Goal: Information Seeking & Learning: Understand process/instructions

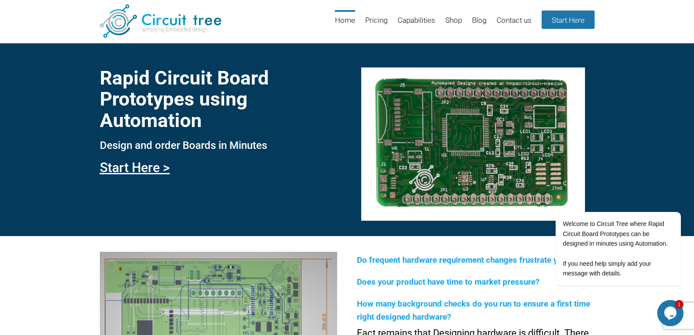
drag, startPoint x: 1199, startPoint y: 256, endPoint x: 672, endPoint y: 200, distance: 530.3
click at [672, 200] on icon "Chat attention grabber" at bounding box center [675, 199] width 8 height 8
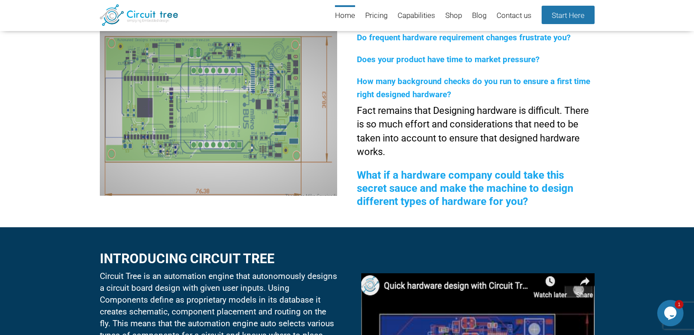
scroll to position [163, 0]
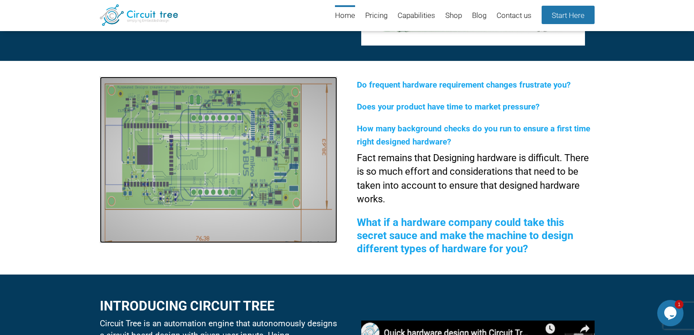
click at [210, 112] on img at bounding box center [218, 160] width 237 height 166
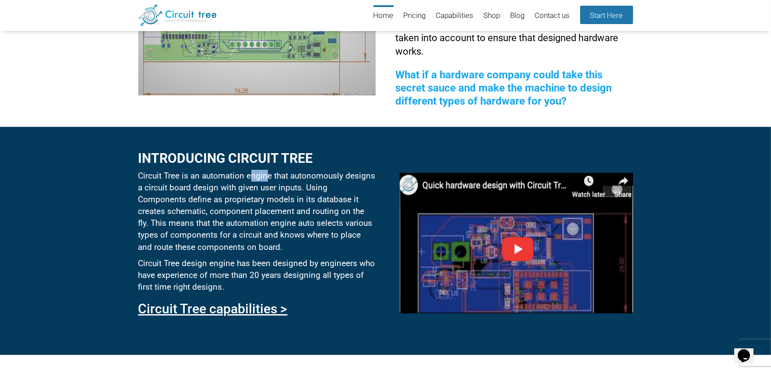
drag, startPoint x: 253, startPoint y: 175, endPoint x: 265, endPoint y: 175, distance: 12.3
click at [265, 175] on p "Circuit Tree is an automation engine that autonomously designs a circuit board …" at bounding box center [256, 211] width 237 height 83
drag, startPoint x: 276, startPoint y: 174, endPoint x: 294, endPoint y: 174, distance: 17.9
click at [284, 174] on p "Circuit Tree is an automation engine that autonomously designs a circuit board …" at bounding box center [256, 211] width 237 height 83
drag, startPoint x: 323, startPoint y: 178, endPoint x: 332, endPoint y: 178, distance: 9.2
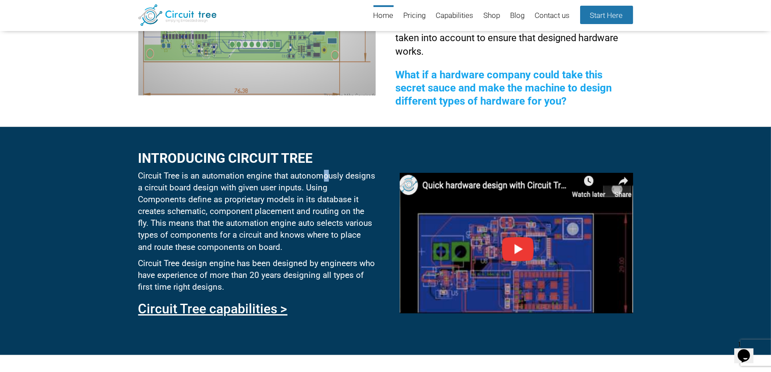
click at [331, 178] on p "Circuit Tree is an automation engine that autonomously designs a circuit board …" at bounding box center [256, 211] width 237 height 83
click at [364, 176] on p "Circuit Tree is an automation engine that autonomously designs a circuit board …" at bounding box center [256, 211] width 237 height 83
drag, startPoint x: 177, startPoint y: 185, endPoint x: 189, endPoint y: 185, distance: 12.3
click at [187, 185] on p "Circuit Tree is an automation engine that autonomously designs a circuit board …" at bounding box center [256, 211] width 237 height 83
drag, startPoint x: 196, startPoint y: 189, endPoint x: 214, endPoint y: 187, distance: 18.9
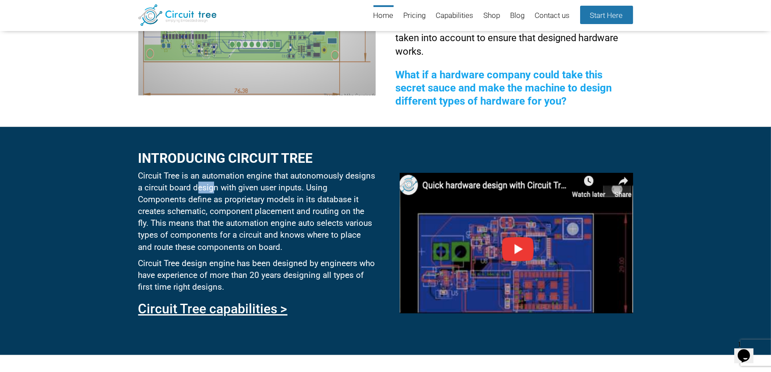
click at [214, 187] on p "Circuit Tree is an automation engine that autonomously designs a circuit board …" at bounding box center [256, 211] width 237 height 83
drag, startPoint x: 304, startPoint y: 188, endPoint x: 324, endPoint y: 189, distance: 19.7
click at [324, 189] on p "Circuit Tree is an automation engine that autonomously designs a circuit board …" at bounding box center [256, 211] width 237 height 83
drag, startPoint x: 335, startPoint y: 188, endPoint x: 364, endPoint y: 188, distance: 28.9
click at [363, 188] on p "Circuit Tree is an automation engine that autonomously designs a circuit board …" at bounding box center [256, 211] width 237 height 83
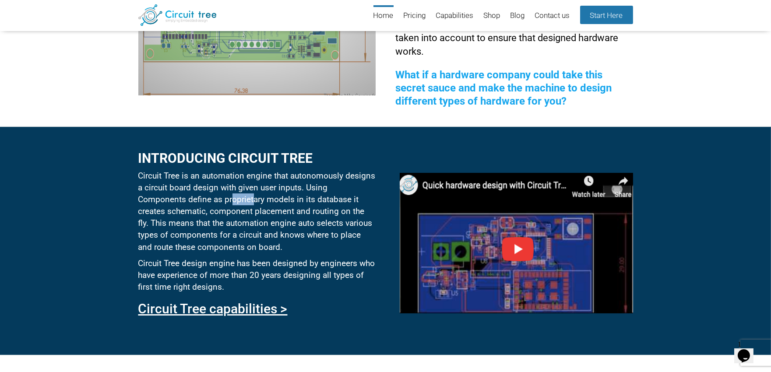
drag, startPoint x: 181, startPoint y: 201, endPoint x: 204, endPoint y: 200, distance: 23.2
click at [204, 200] on p "Circuit Tree is an automation engine that autonomously designs a circuit board …" at bounding box center [256, 211] width 237 height 83
drag, startPoint x: 219, startPoint y: 200, endPoint x: 231, endPoint y: 200, distance: 12.3
click at [231, 200] on p "Circuit Tree is an automation engine that autonomously designs a circuit board …" at bounding box center [256, 211] width 237 height 83
drag, startPoint x: 260, startPoint y: 199, endPoint x: 281, endPoint y: 198, distance: 21.0
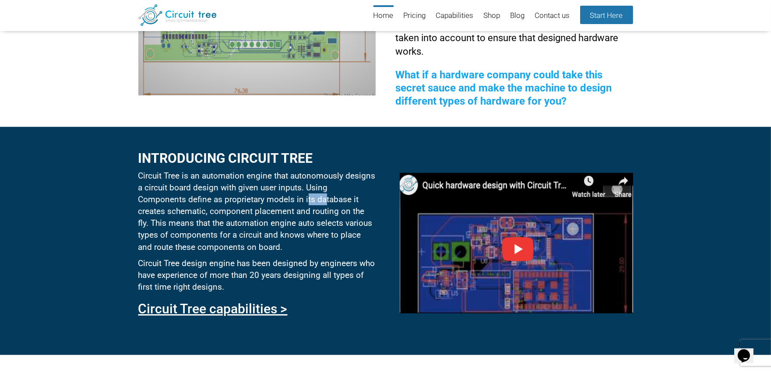
click at [281, 198] on p "Circuit Tree is an automation engine that autonomously designs a circuit board …" at bounding box center [256, 211] width 237 height 83
drag, startPoint x: 337, startPoint y: 199, endPoint x: 341, endPoint y: 198, distance: 4.4
click at [341, 199] on p "Circuit Tree is an automation engine that autonomously designs a circuit board …" at bounding box center [256, 211] width 237 height 83
click at [214, 212] on p "Circuit Tree is an automation engine that autonomously designs a circuit board …" at bounding box center [256, 211] width 237 height 83
click at [255, 211] on p "Circuit Tree is an automation engine that autonomously designs a circuit board …" at bounding box center [256, 211] width 237 height 83
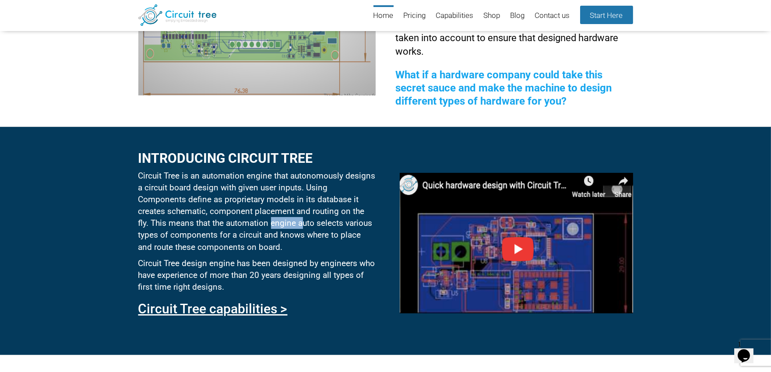
drag, startPoint x: 240, startPoint y: 222, endPoint x: 273, endPoint y: 223, distance: 33.3
click at [273, 223] on p "Circuit Tree is an automation engine that autonomously designs a circuit board …" at bounding box center [256, 211] width 237 height 83
drag, startPoint x: 296, startPoint y: 223, endPoint x: 302, endPoint y: 222, distance: 5.8
click at [302, 222] on p "Circuit Tree is an automation engine that autonomously designs a circuit board …" at bounding box center [256, 211] width 237 height 83
drag, startPoint x: 314, startPoint y: 222, endPoint x: 340, endPoint y: 222, distance: 25.8
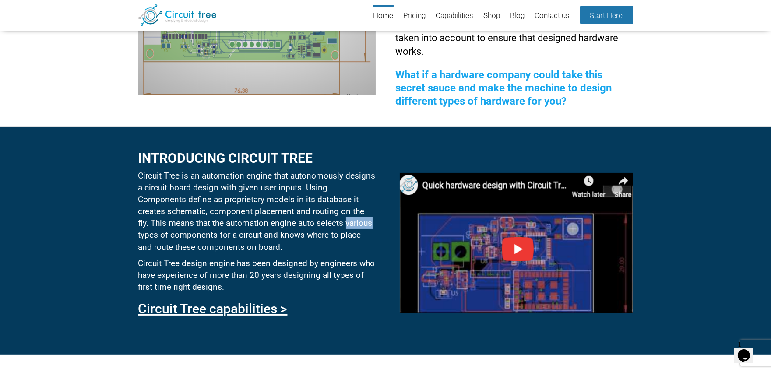
click at [340, 222] on p "Circuit Tree is an automation engine that autonomously designs a circuit board …" at bounding box center [256, 211] width 237 height 83
drag, startPoint x: 344, startPoint y: 221, endPoint x: 363, endPoint y: 221, distance: 19.3
click at [363, 221] on p "Circuit Tree is an automation engine that autonomously designs a circuit board …" at bounding box center [256, 211] width 237 height 83
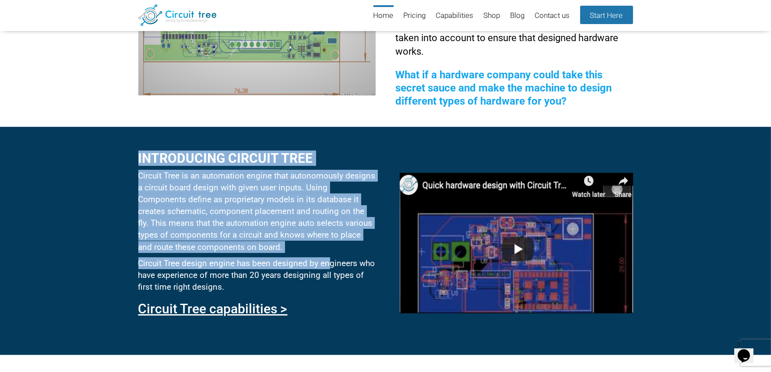
drag, startPoint x: 329, startPoint y: 262, endPoint x: 379, endPoint y: 263, distance: 49.5
click at [379, 263] on div "Introducing circuit tree Circuit Tree is an automation engine that autonomously…" at bounding box center [385, 240] width 771 height 228
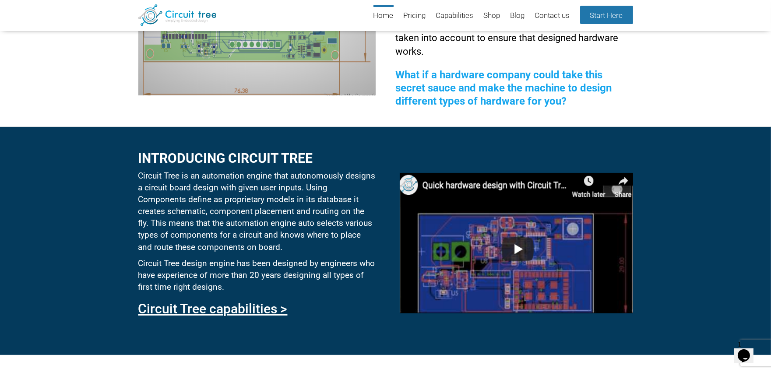
click at [356, 264] on p "Circuit Tree design engine has been designed by engineers who have experience o…" at bounding box center [256, 274] width 237 height 35
drag, startPoint x: 303, startPoint y: 274, endPoint x: 325, endPoint y: 274, distance: 21.9
click at [325, 274] on p "Circuit Tree design engine has been designed by engineers who have experience o…" at bounding box center [256, 274] width 237 height 35
drag, startPoint x: 334, startPoint y: 277, endPoint x: 353, endPoint y: 277, distance: 19.3
click at [353, 277] on p "Circuit Tree design engine has been designed by engineers who have experience o…" at bounding box center [256, 274] width 237 height 35
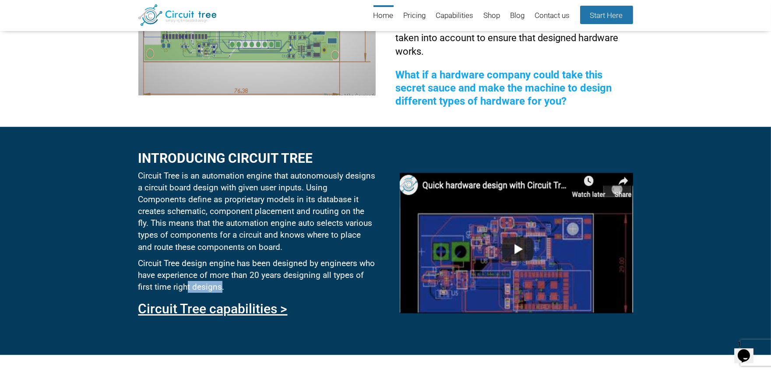
drag, startPoint x: 197, startPoint y: 289, endPoint x: 242, endPoint y: 283, distance: 45.9
click at [239, 286] on p "Circuit Tree design engine has been designed by engineers who have experience o…" at bounding box center [256, 274] width 237 height 35
click at [261, 270] on p "Circuit Tree design engine has been designed by engineers who have experience o…" at bounding box center [256, 274] width 237 height 35
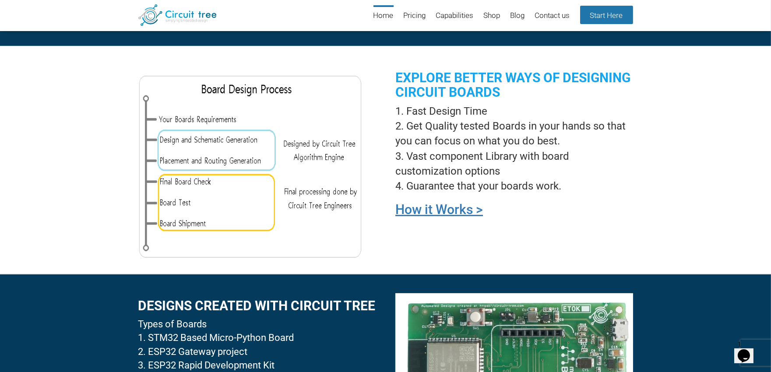
scroll to position [602, 0]
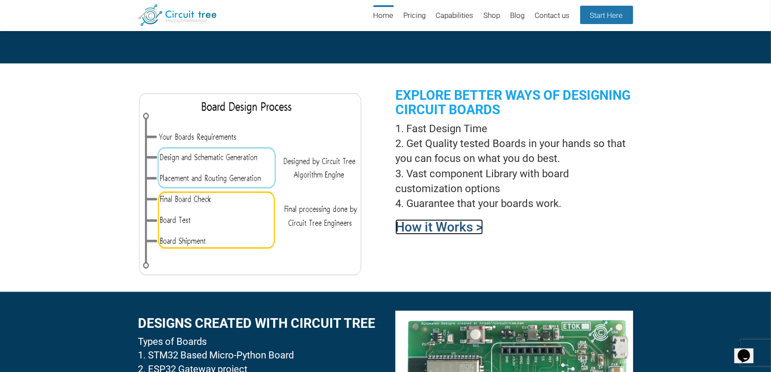
click at [436, 230] on link "How it Works >" at bounding box center [439, 226] width 88 height 15
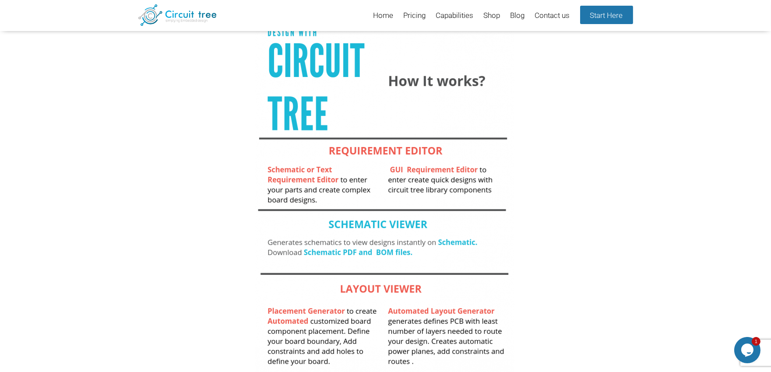
scroll to position [134, 0]
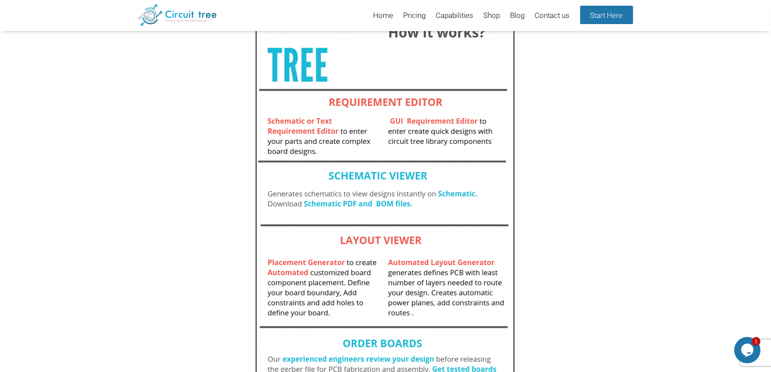
click at [443, 191] on img at bounding box center [385, 172] width 260 height 457
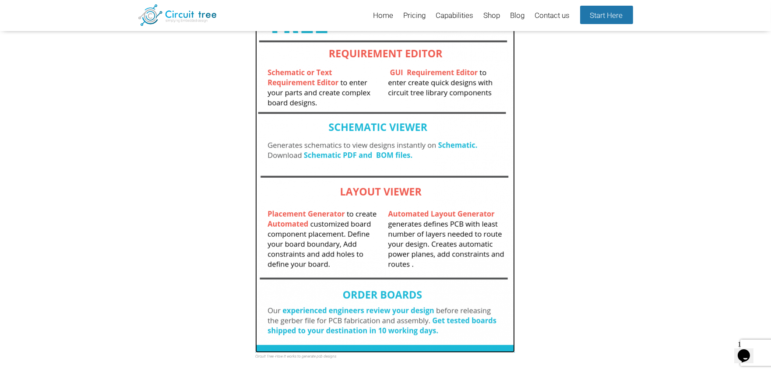
click at [365, 223] on img at bounding box center [385, 124] width 260 height 457
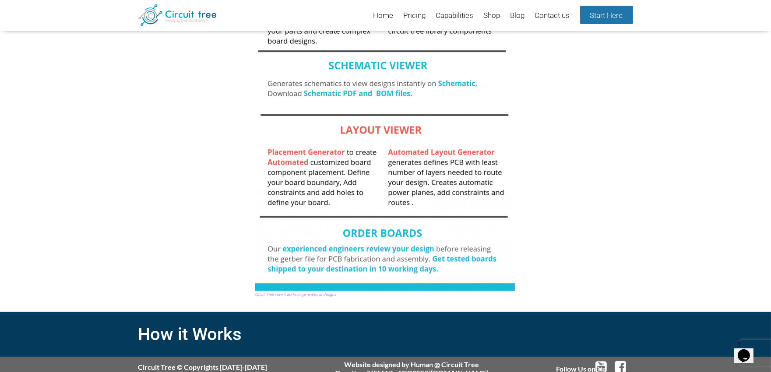
scroll to position [252, 0]
